Goal: Obtain resource: Obtain resource

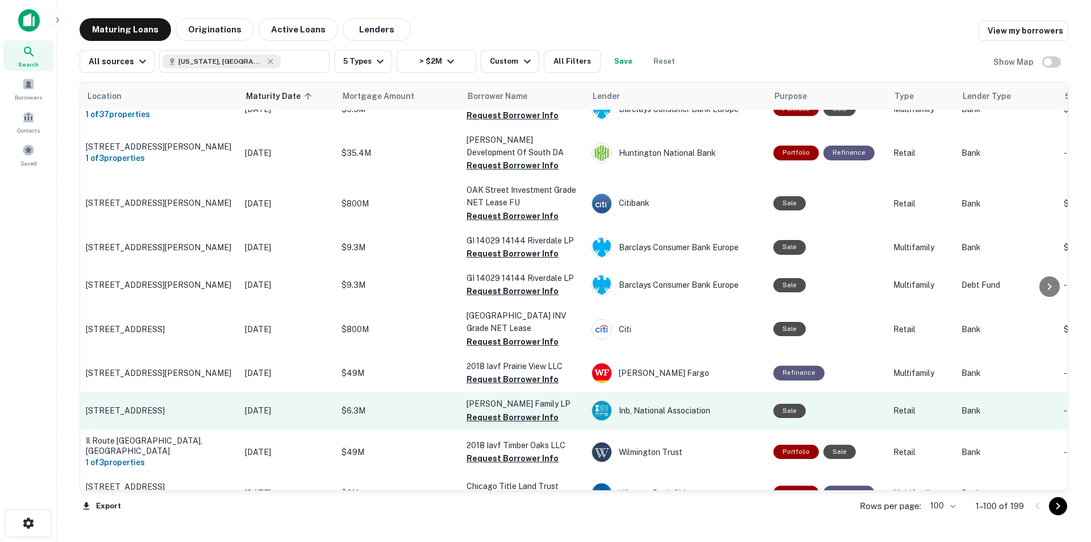
scroll to position [1683, 0]
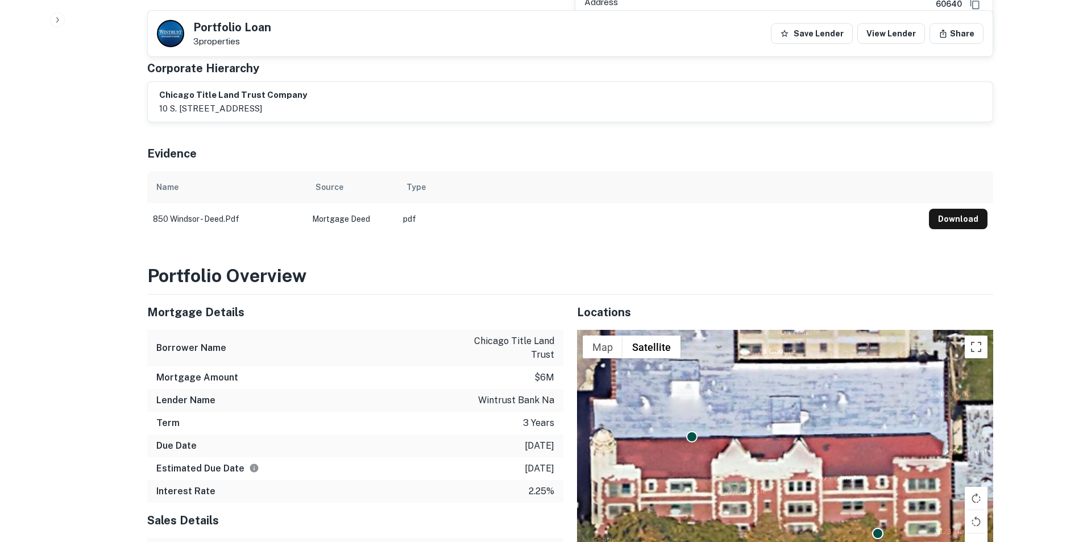
scroll to position [568, 0]
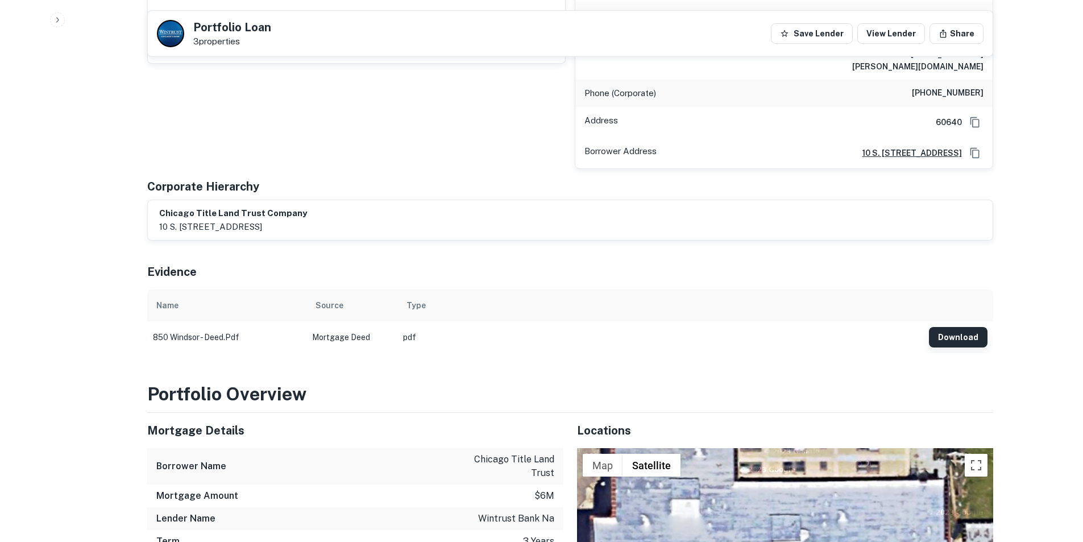
click at [966, 327] on button "Download" at bounding box center [958, 337] width 59 height 20
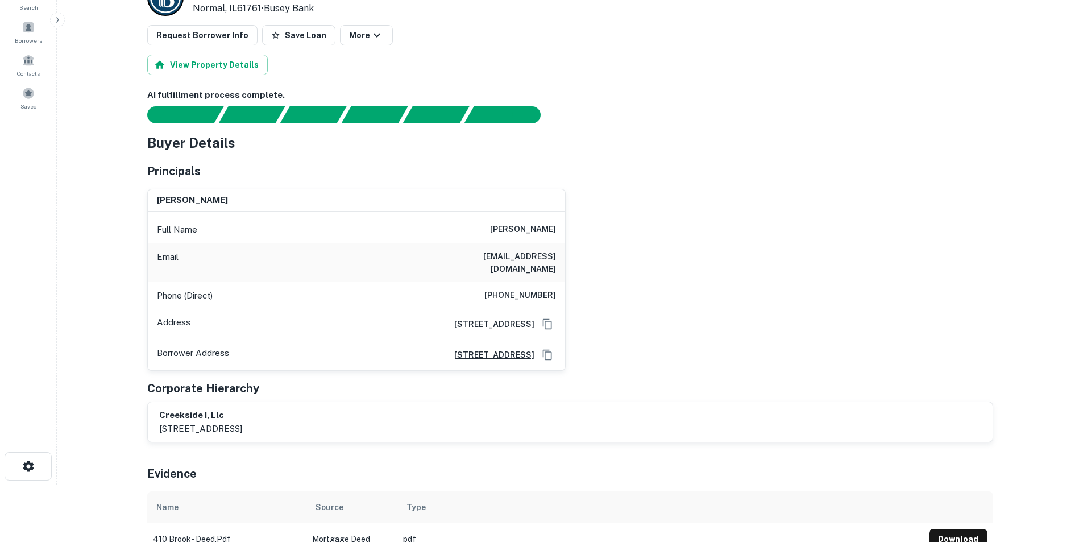
scroll to position [80, 0]
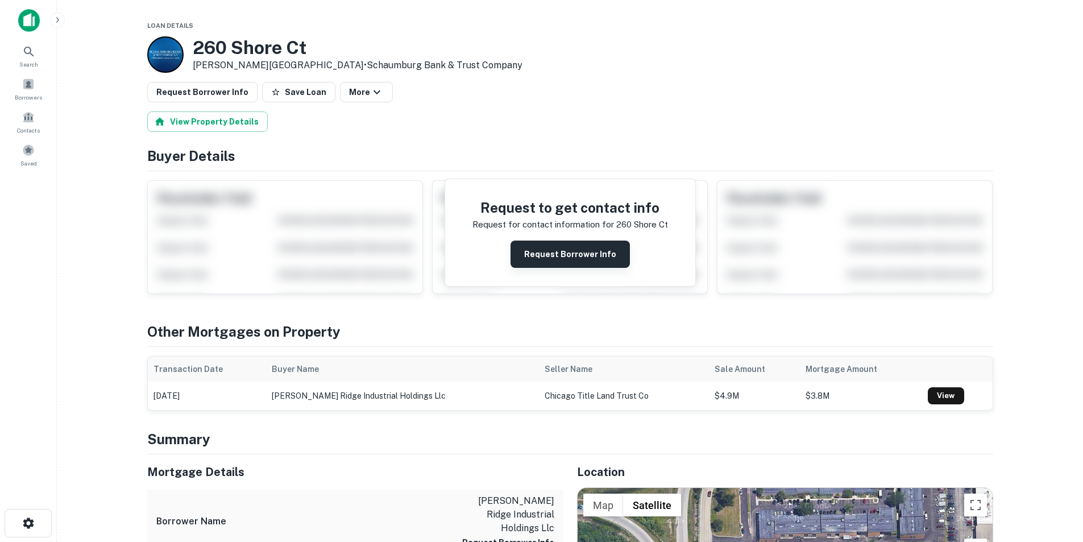
click at [539, 255] on button "Request Borrower Info" at bounding box center [569, 253] width 119 height 27
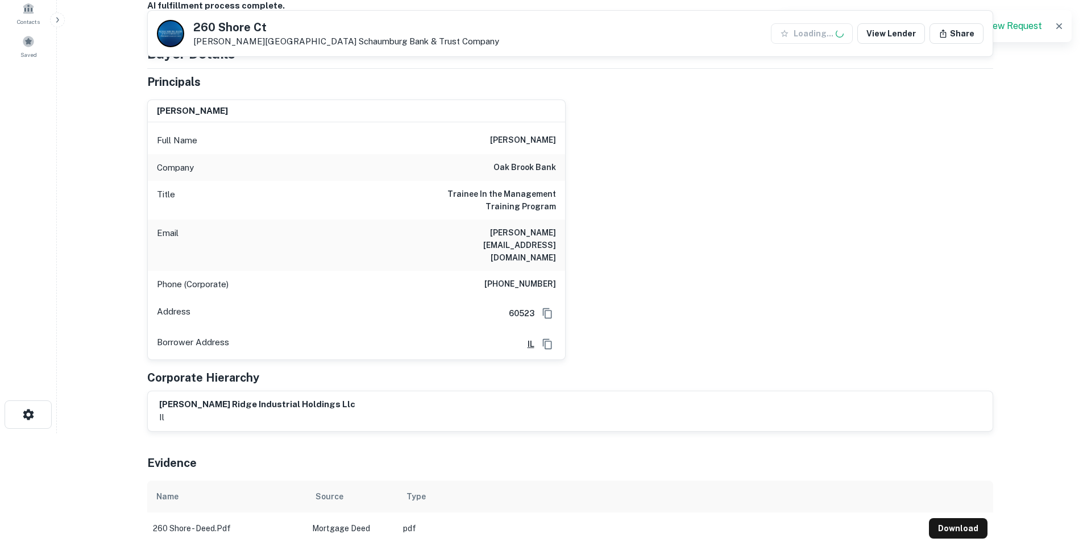
scroll to position [398, 0]
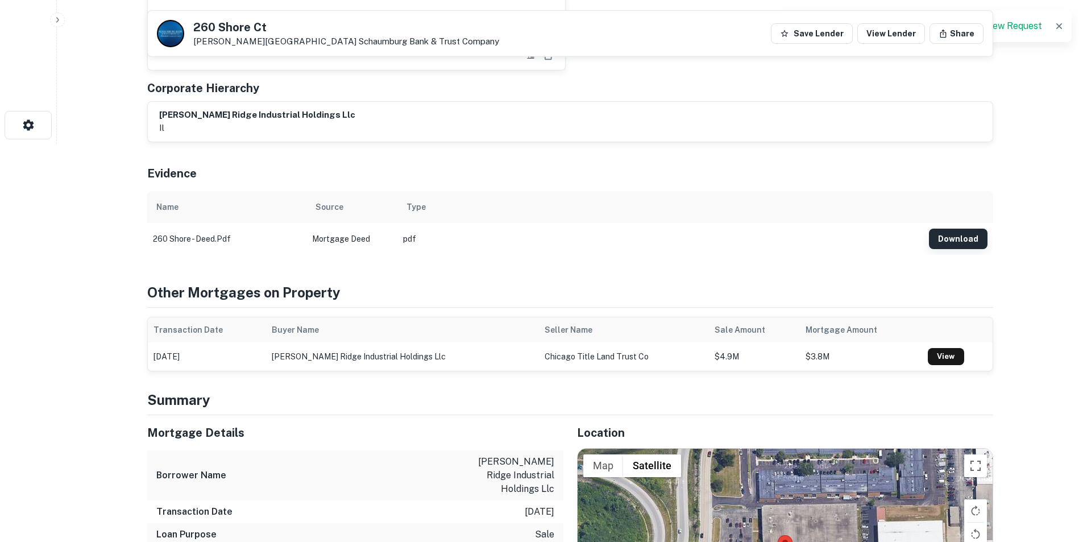
click at [945, 228] on button "Download" at bounding box center [958, 238] width 59 height 20
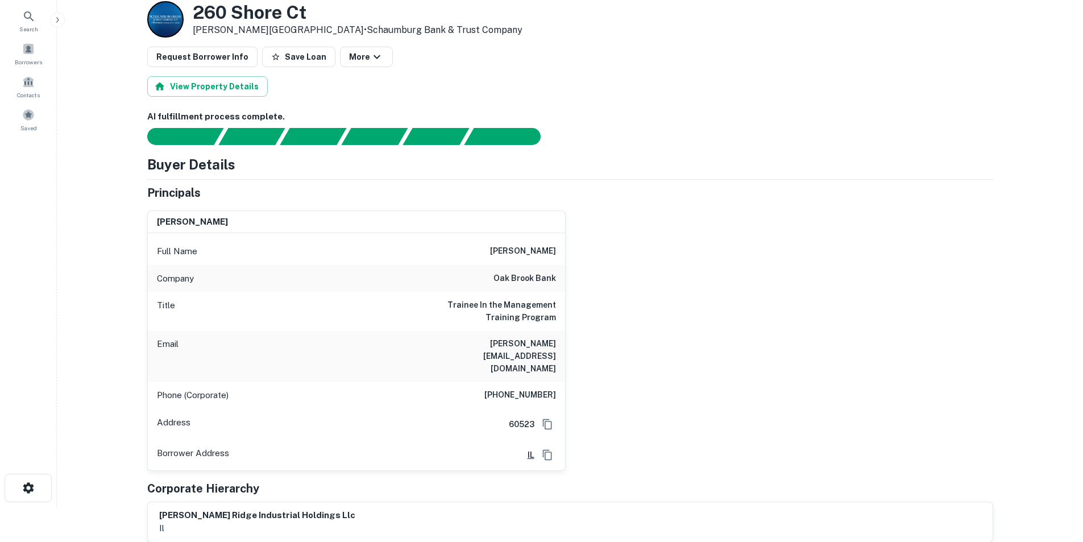
scroll to position [31, 0]
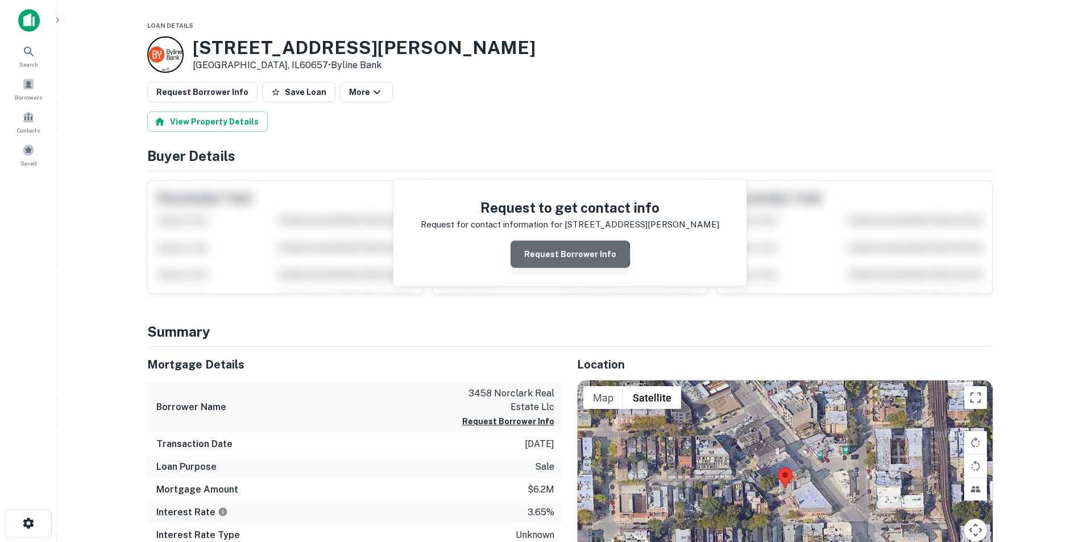
click at [571, 254] on button "Request Borrower Info" at bounding box center [569, 253] width 119 height 27
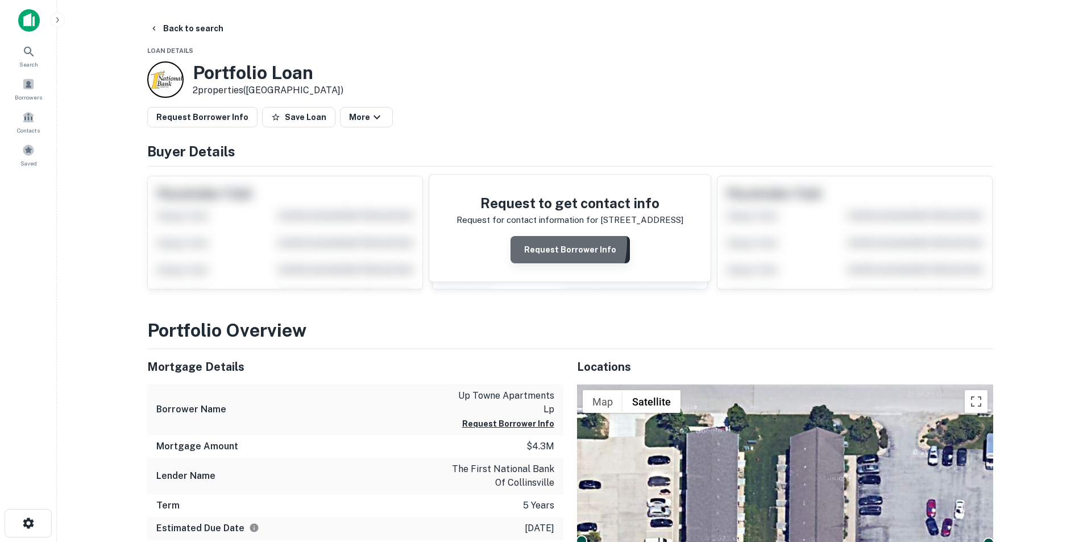
click at [547, 243] on button "Request Borrower Info" at bounding box center [569, 249] width 119 height 27
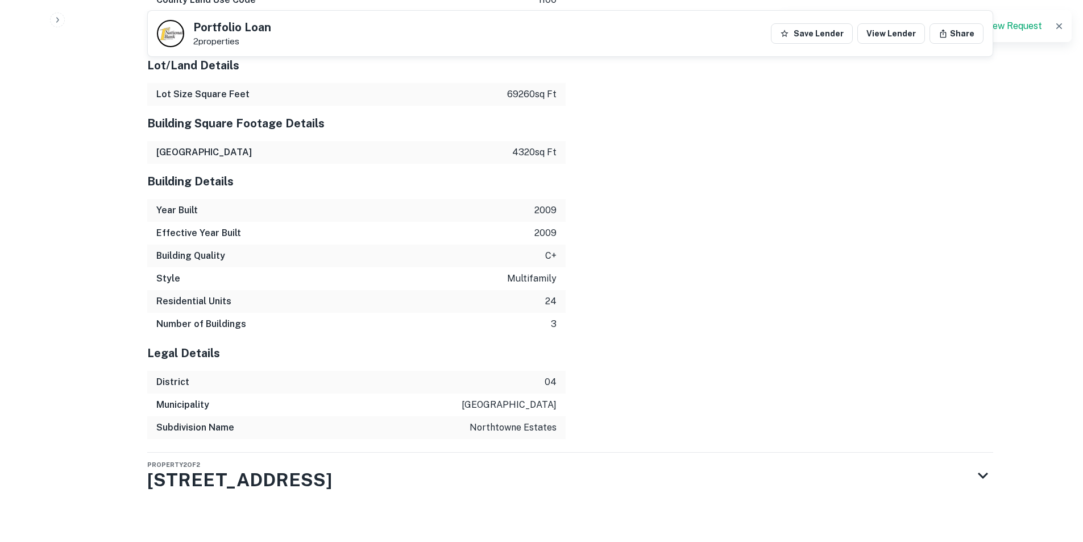
scroll to position [980, 0]
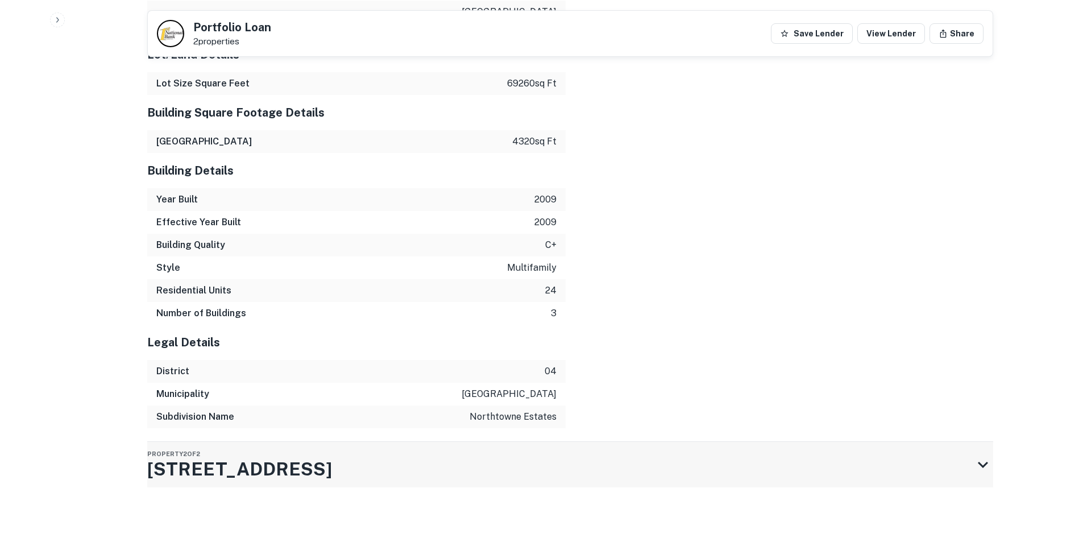
click at [324, 468] on div "Property 2 of 2 104 Northtowne St" at bounding box center [559, 464] width 825 height 45
drag, startPoint x: 324, startPoint y: 468, endPoint x: 670, endPoint y: 198, distance: 439.0
click at [325, 468] on div "Property 2 of 2 104 Northtowne St" at bounding box center [559, 464] width 825 height 45
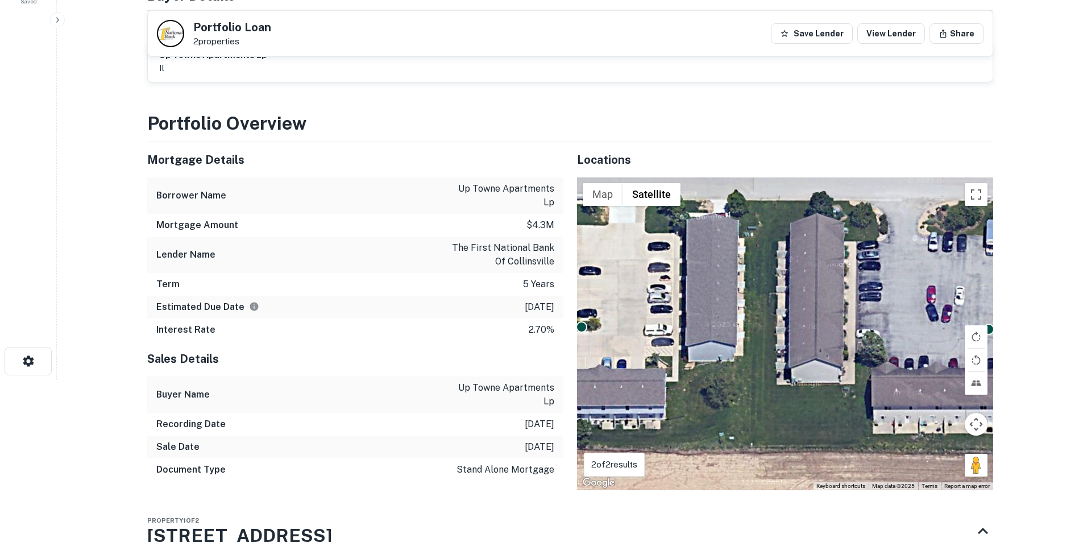
scroll to position [0, 0]
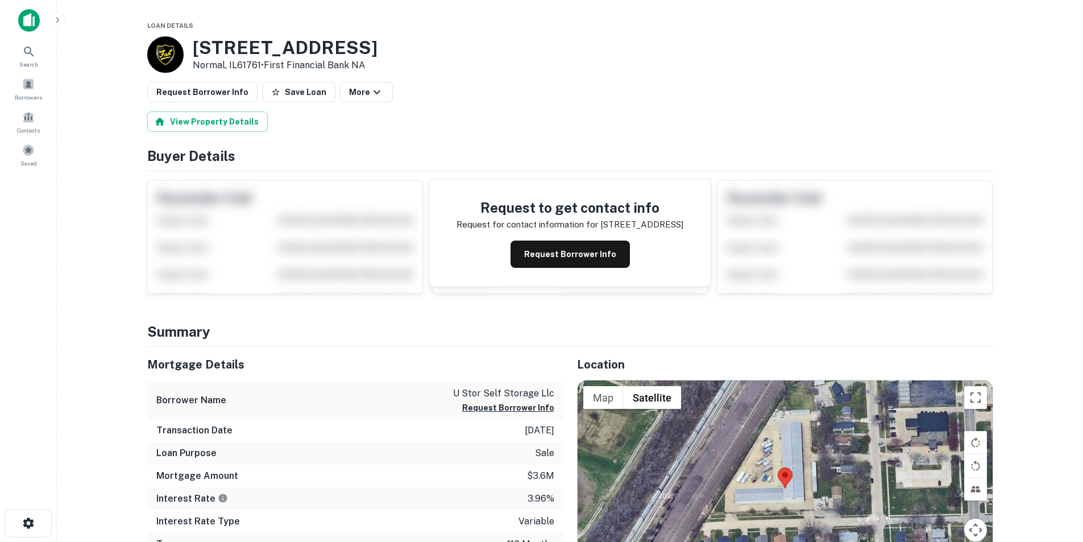
drag, startPoint x: 529, startPoint y: 257, endPoint x: 630, endPoint y: 159, distance: 141.5
click at [529, 257] on button "Request Borrower Info" at bounding box center [569, 253] width 119 height 27
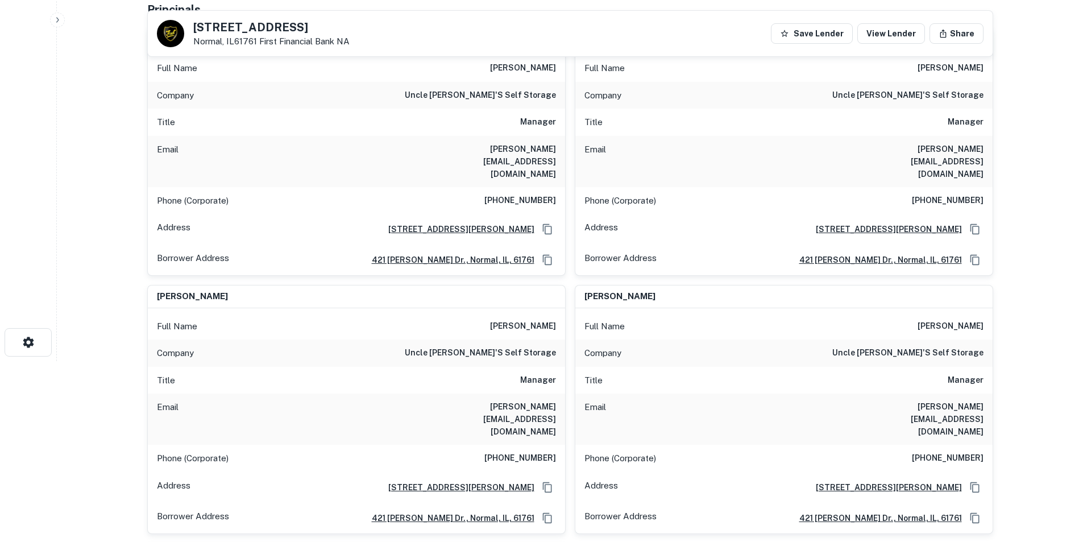
scroll to position [171, 0]
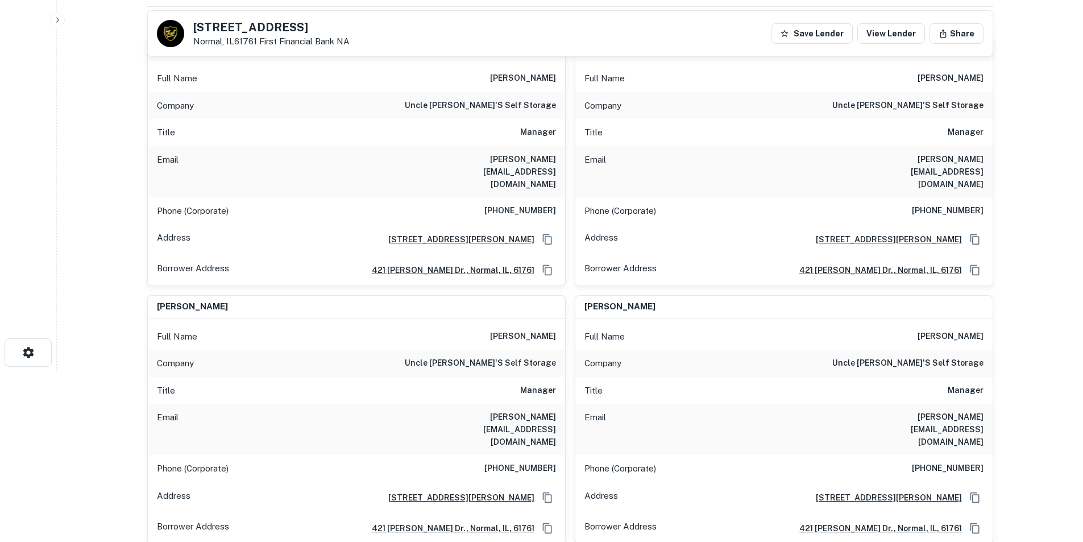
click at [526, 410] on h6 "holly@unclebillsstorage.com" at bounding box center [487, 429] width 136 height 38
copy h6 "holly@unclebillsstorage.com"
drag, startPoint x: 537, startPoint y: 417, endPoint x: 537, endPoint y: 425, distance: 7.4
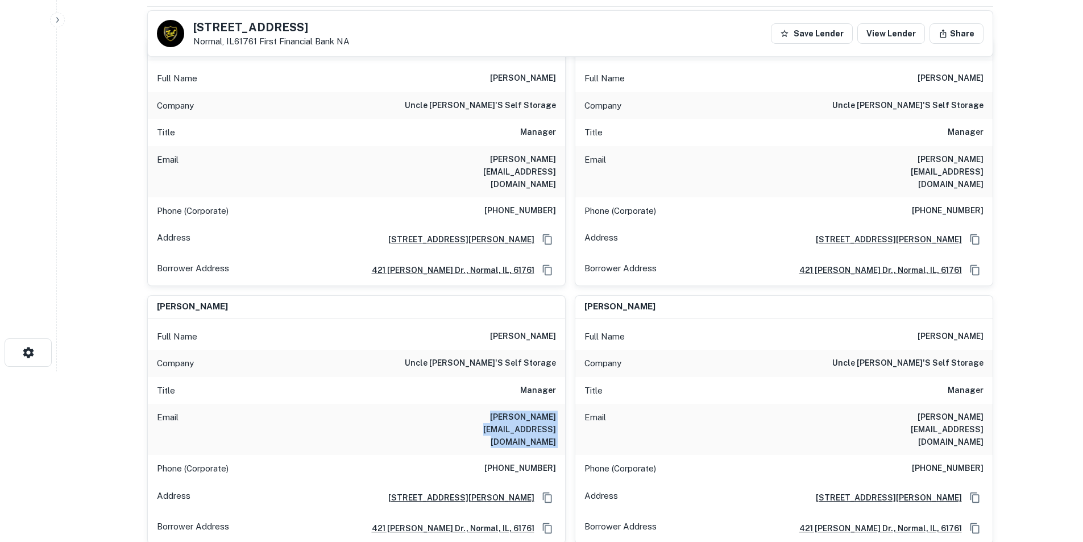
click at [537, 462] on h6 "(309) 451-4500" at bounding box center [520, 469] width 72 height 14
copy h6 "(309) 451-4500"
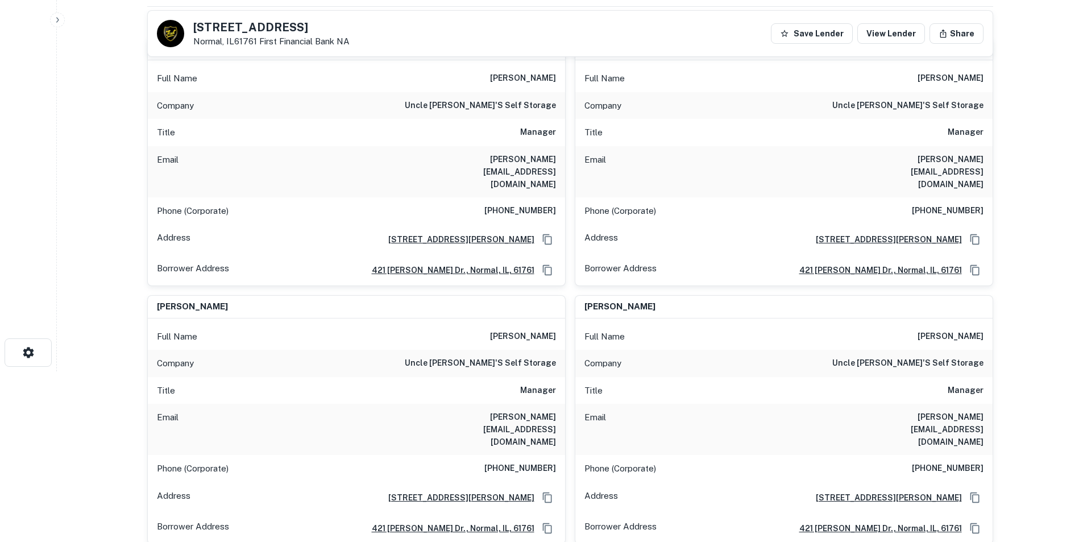
click at [487, 105] on h6 "uncle bill's self storage" at bounding box center [480, 106] width 151 height 14
copy h6 "uncle bill's self storage"
click at [502, 161] on h6 "holly@unclebillsstorage.com" at bounding box center [487, 172] width 136 height 38
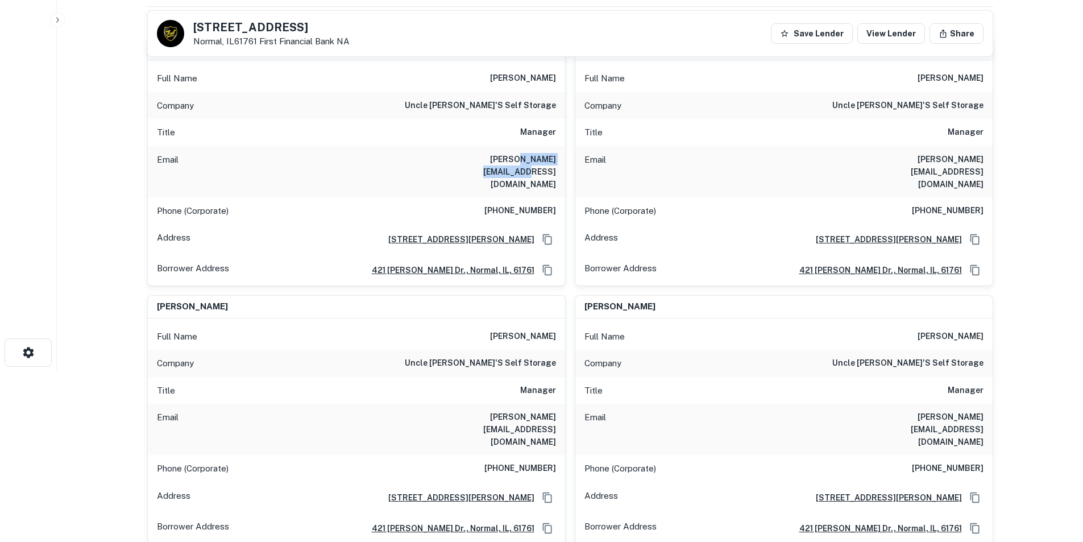
click at [502, 161] on h6 "holly@unclebillsstorage.com" at bounding box center [487, 172] width 136 height 38
copy h6 "holly@unclebillsstorage.com"
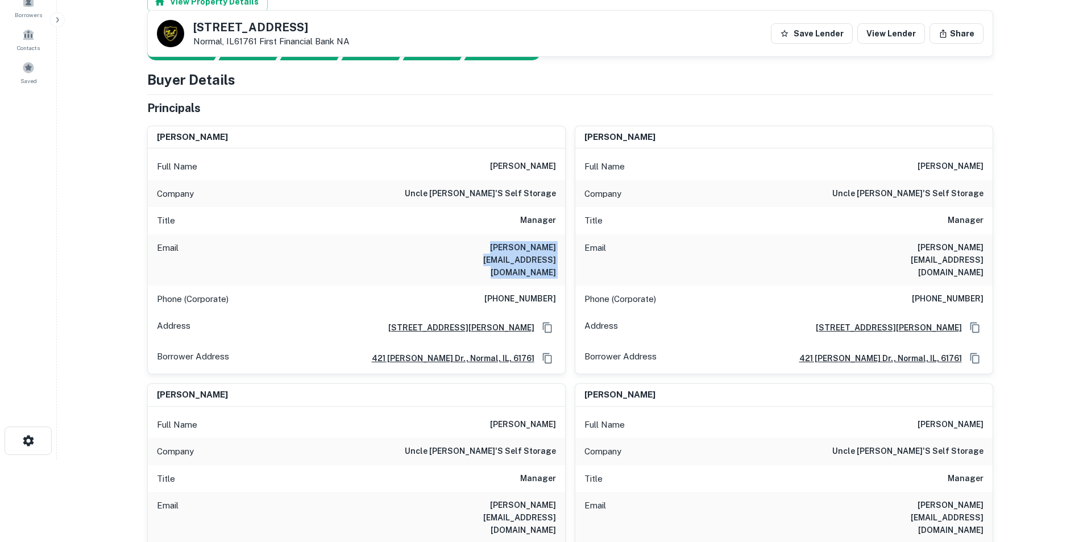
scroll to position [0, 0]
